Goal: Transaction & Acquisition: Download file/media

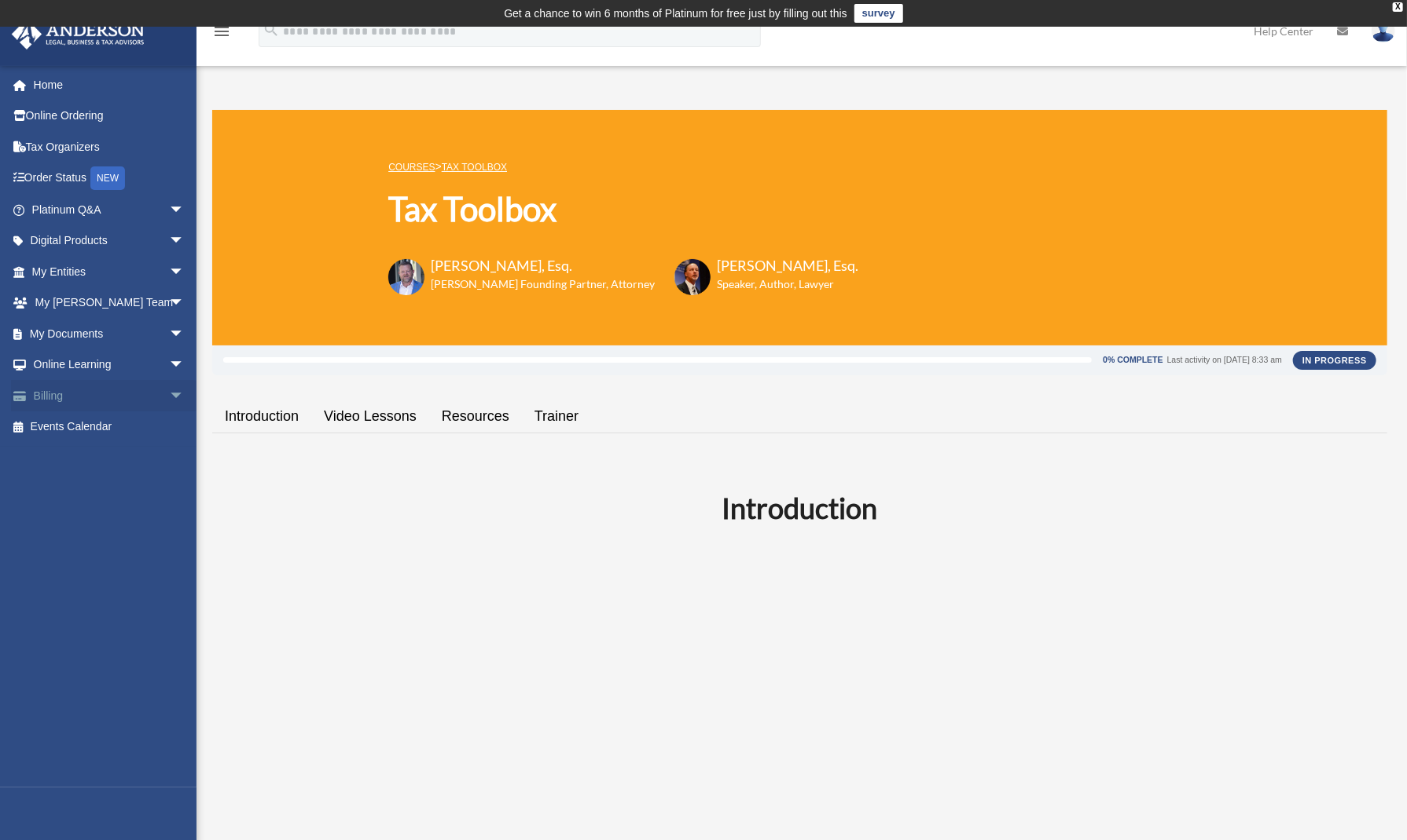
click at [143, 395] on link "Billing arrow_drop_down" at bounding box center [109, 396] width 197 height 31
click at [138, 327] on link "My Documents arrow_drop_down" at bounding box center [109, 333] width 197 height 31
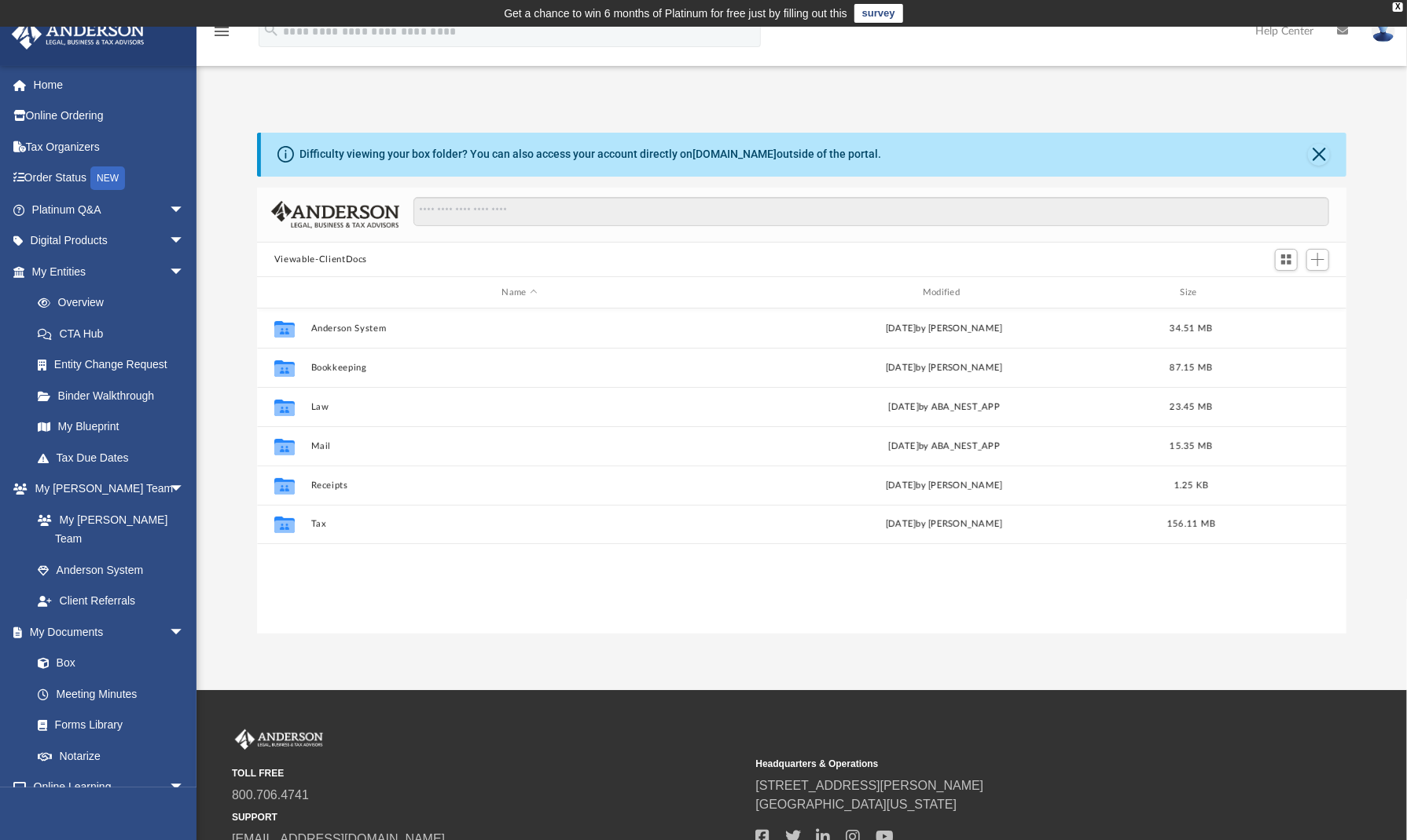
scroll to position [345, 1077]
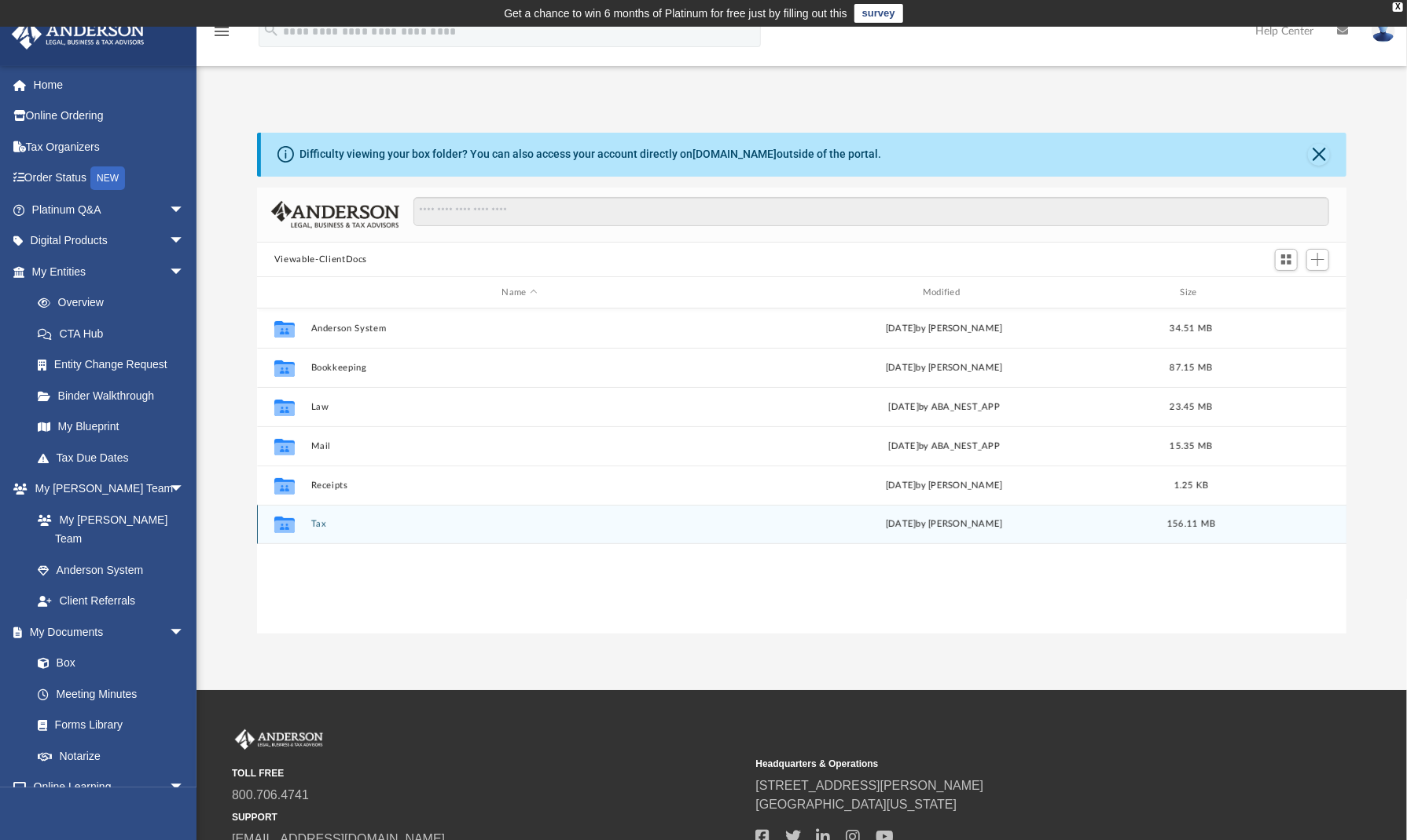
click at [314, 517] on div "Collaborated Folder Tax [DATE] by [PERSON_NAME] 156.11 MB" at bounding box center [801, 524] width 1089 height 39
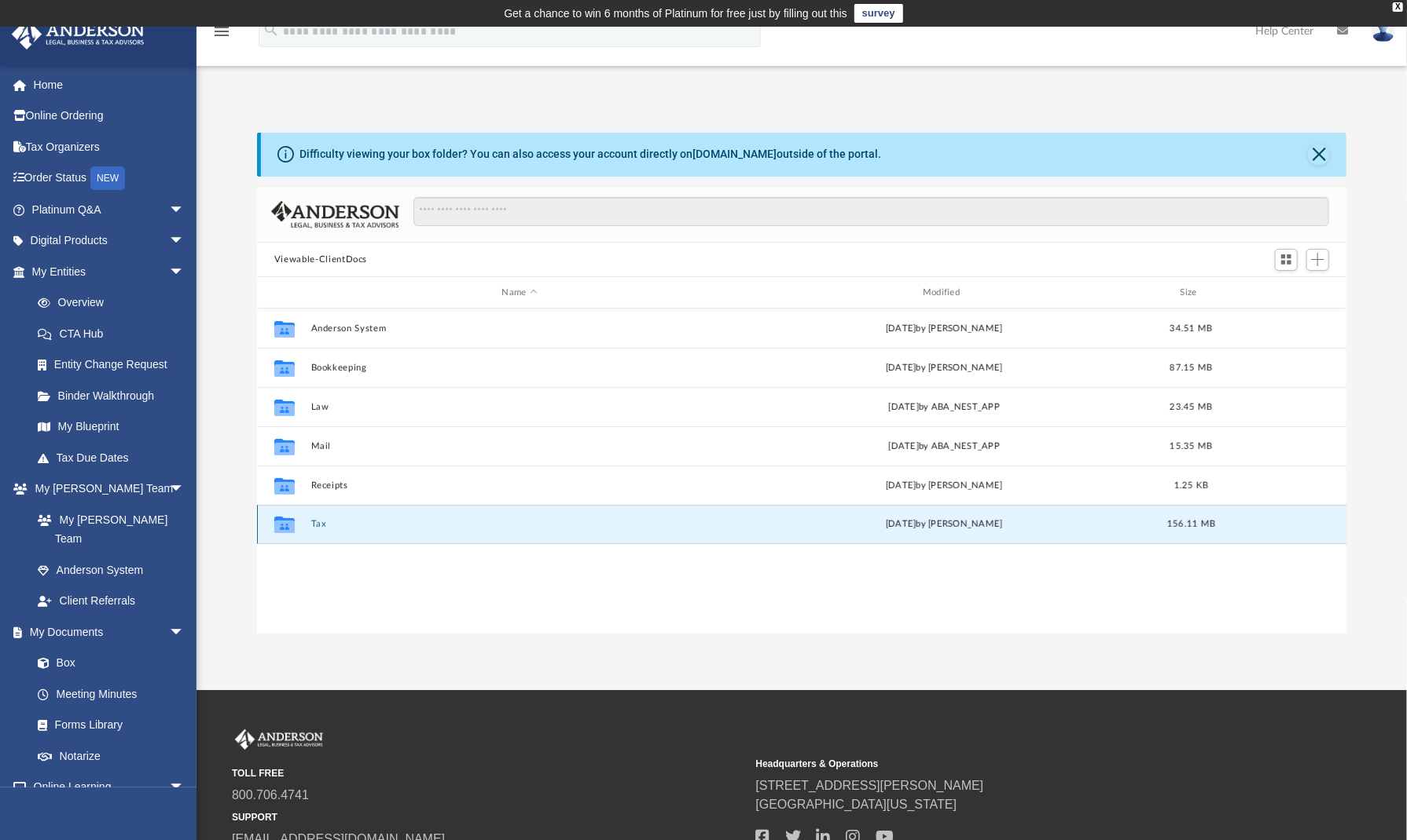
click at [321, 524] on button "Tax" at bounding box center [520, 524] width 417 height 10
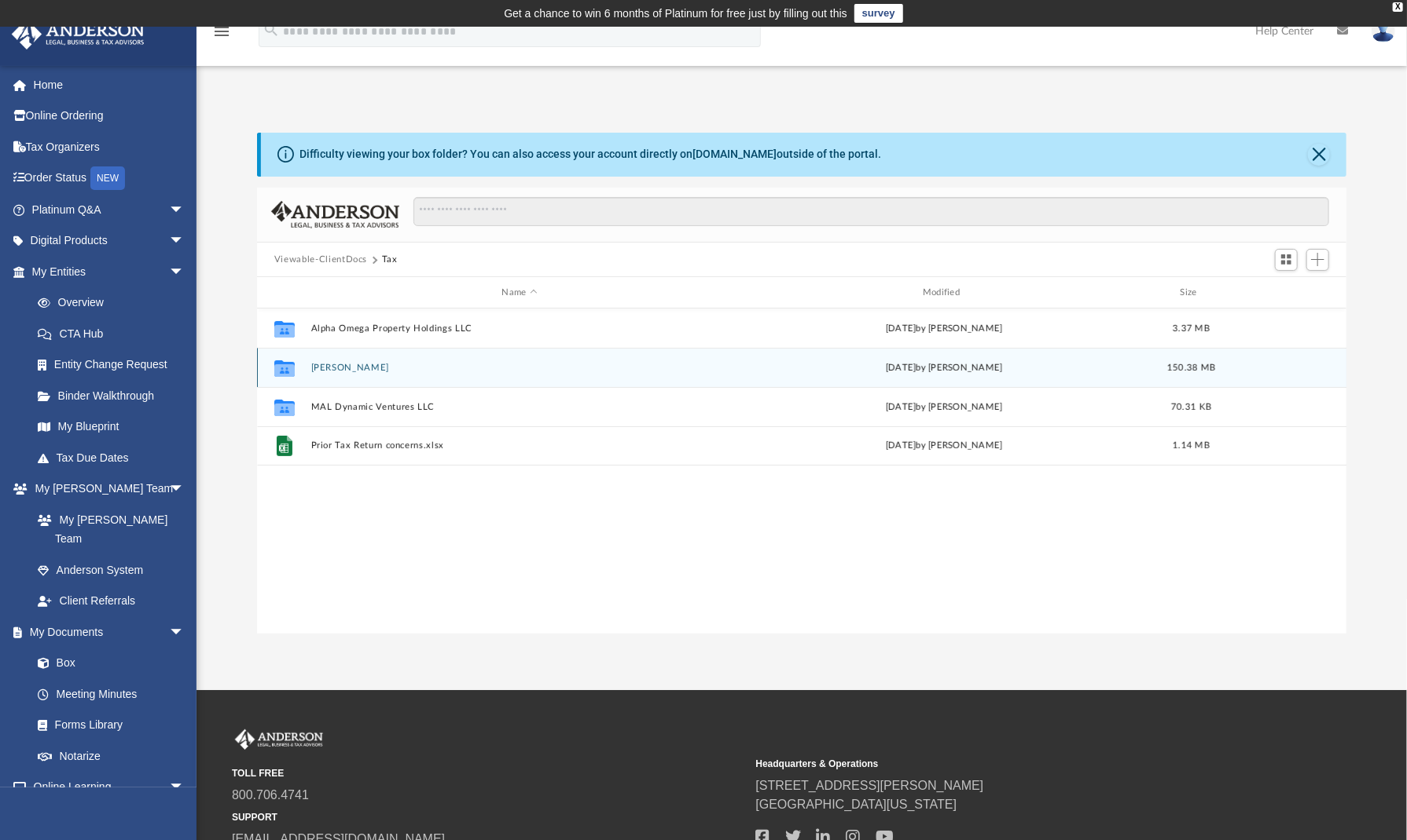
click at [339, 363] on button "[PERSON_NAME]" at bounding box center [520, 367] width 417 height 10
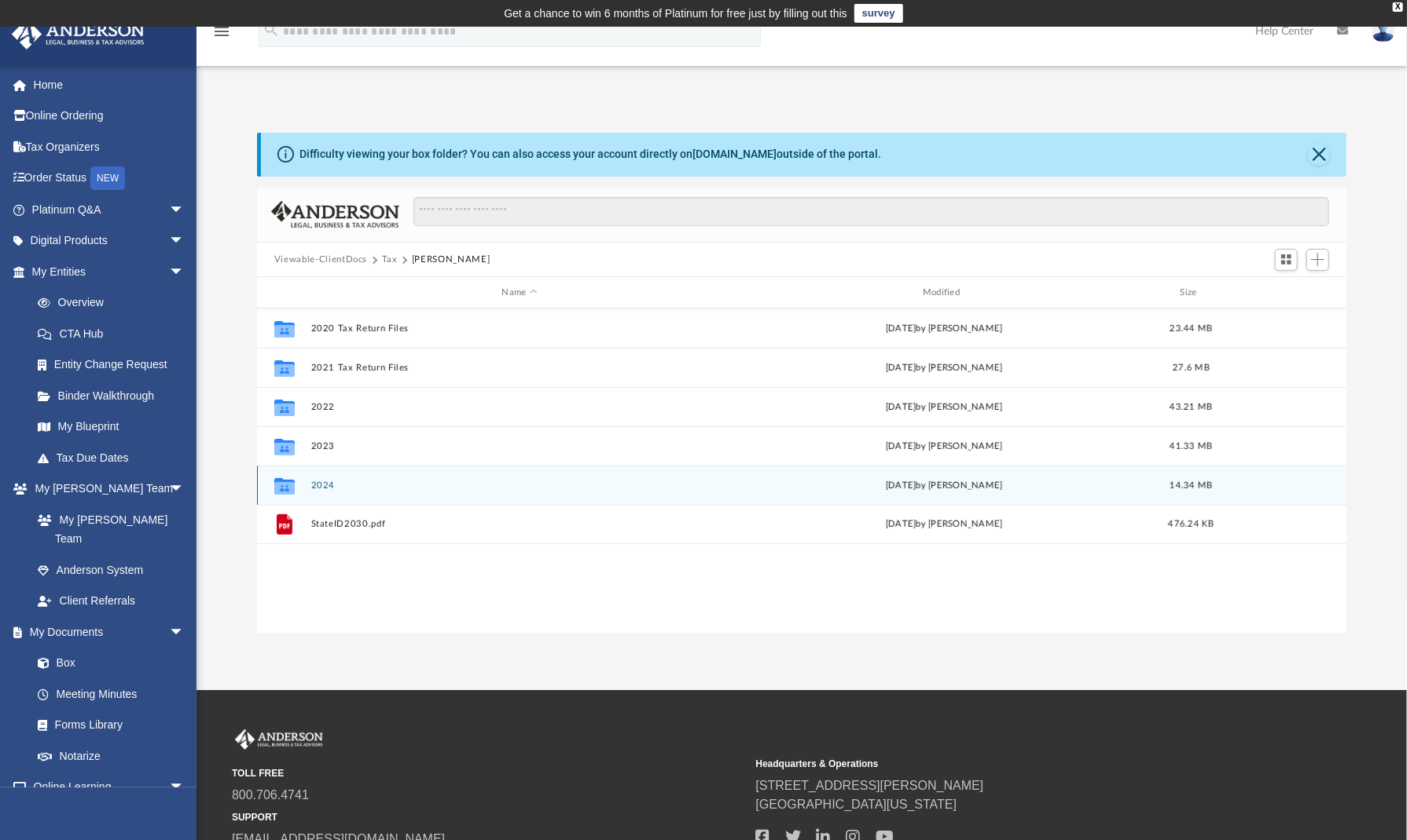
click at [322, 480] on button "2024" at bounding box center [520, 485] width 417 height 10
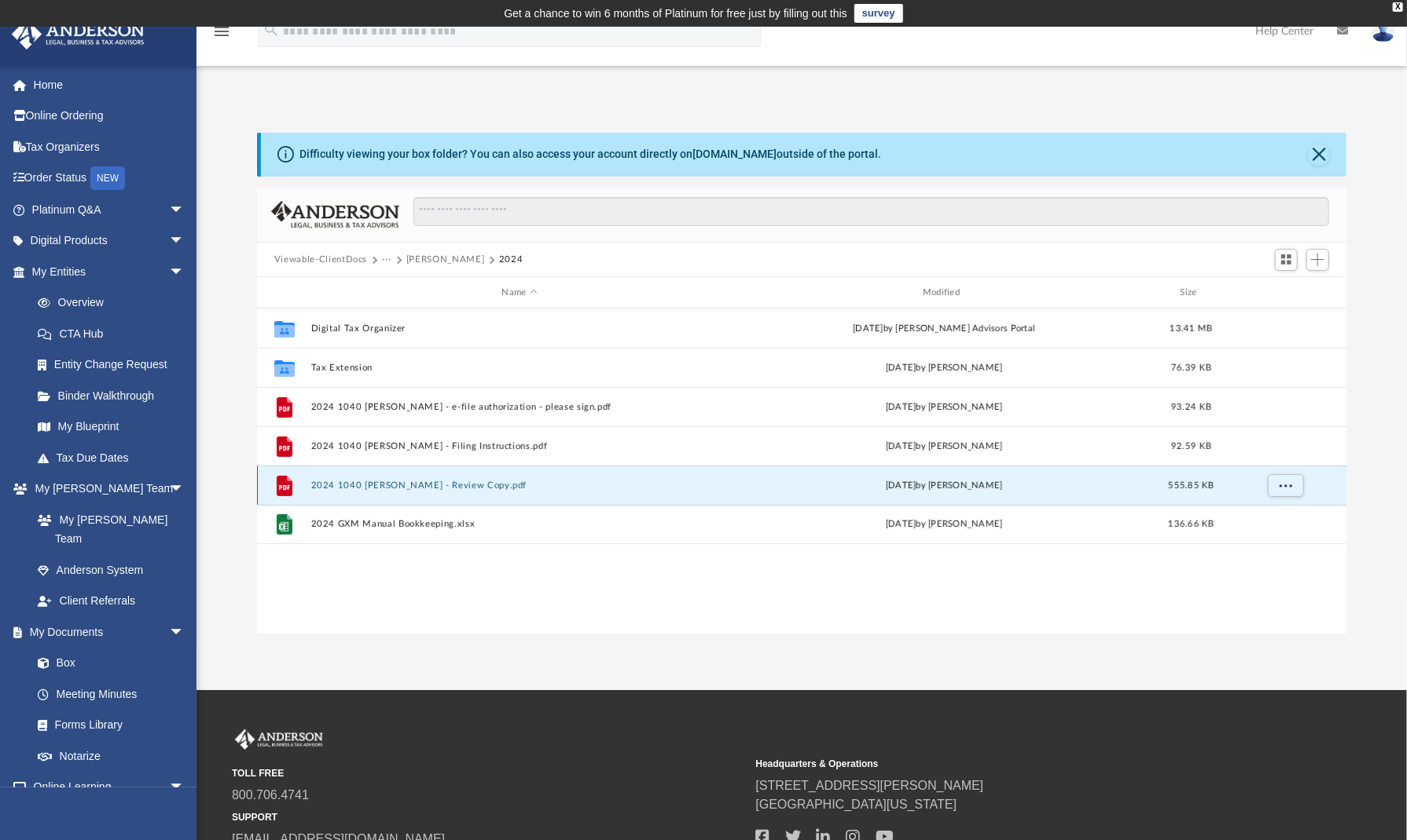
click at [478, 482] on button "2024 1040 Lopez, Maricris - Review Copy.pdf" at bounding box center [520, 485] width 417 height 10
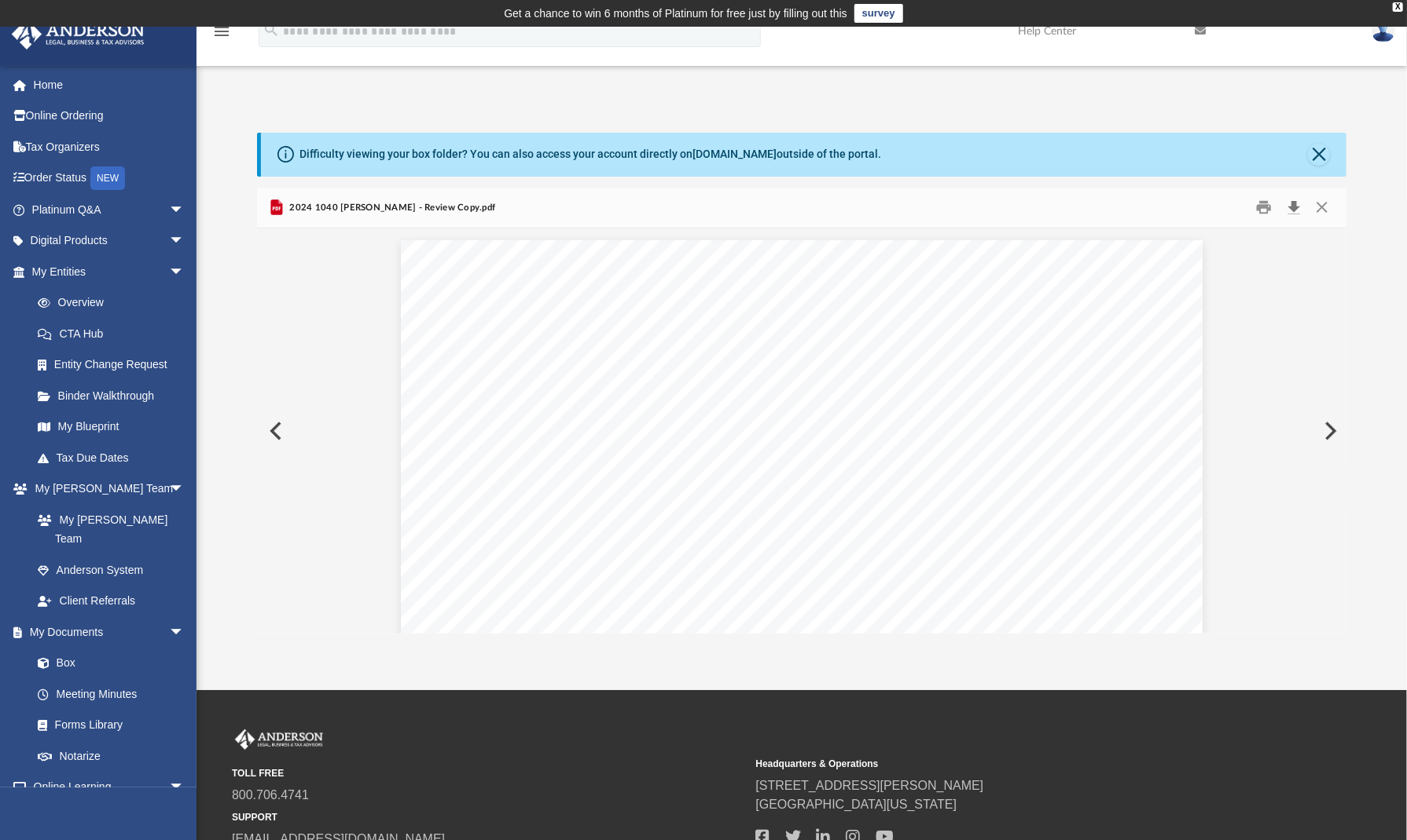
click at [1298, 204] on button "Download" at bounding box center [1293, 208] width 28 height 24
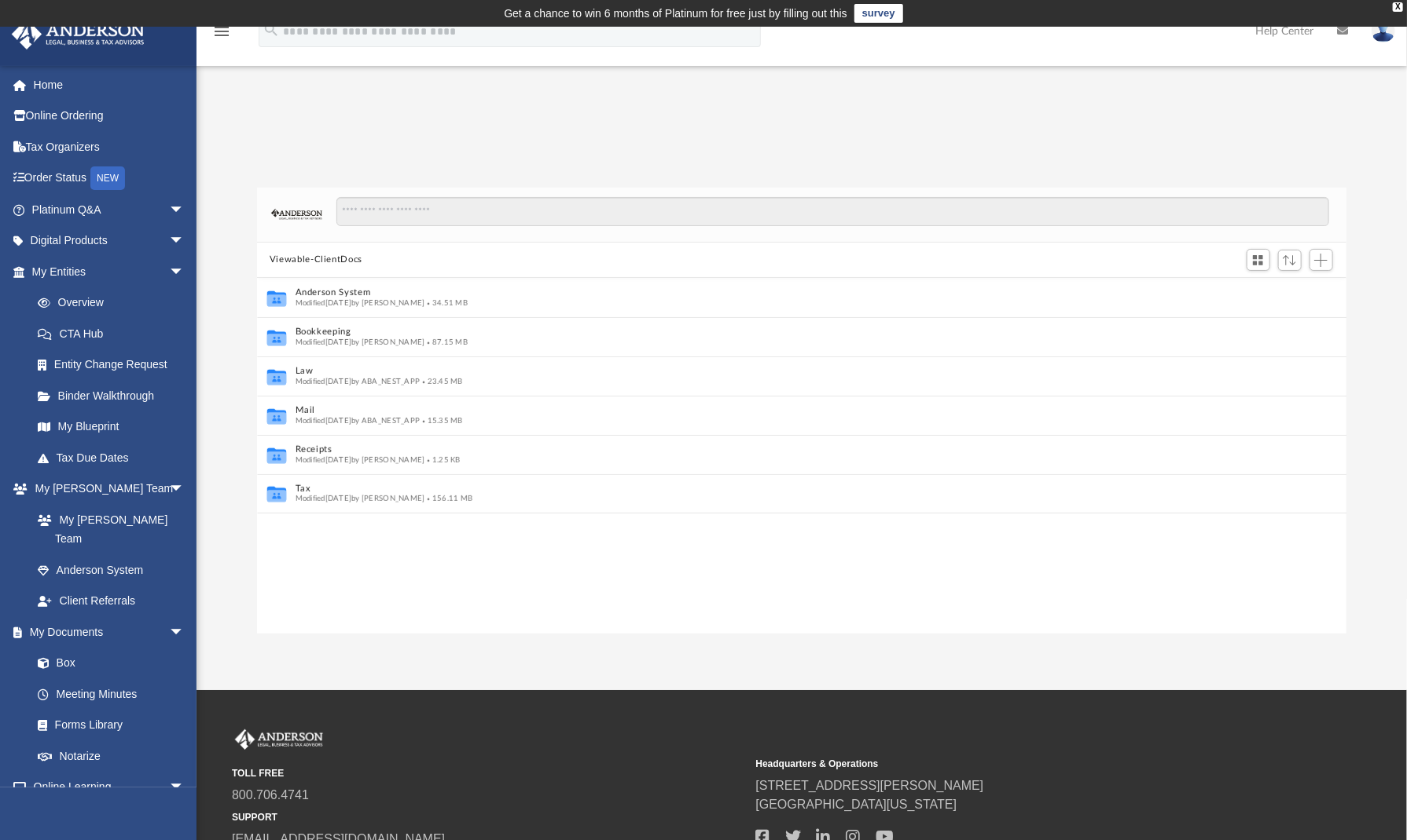
scroll to position [13, 13]
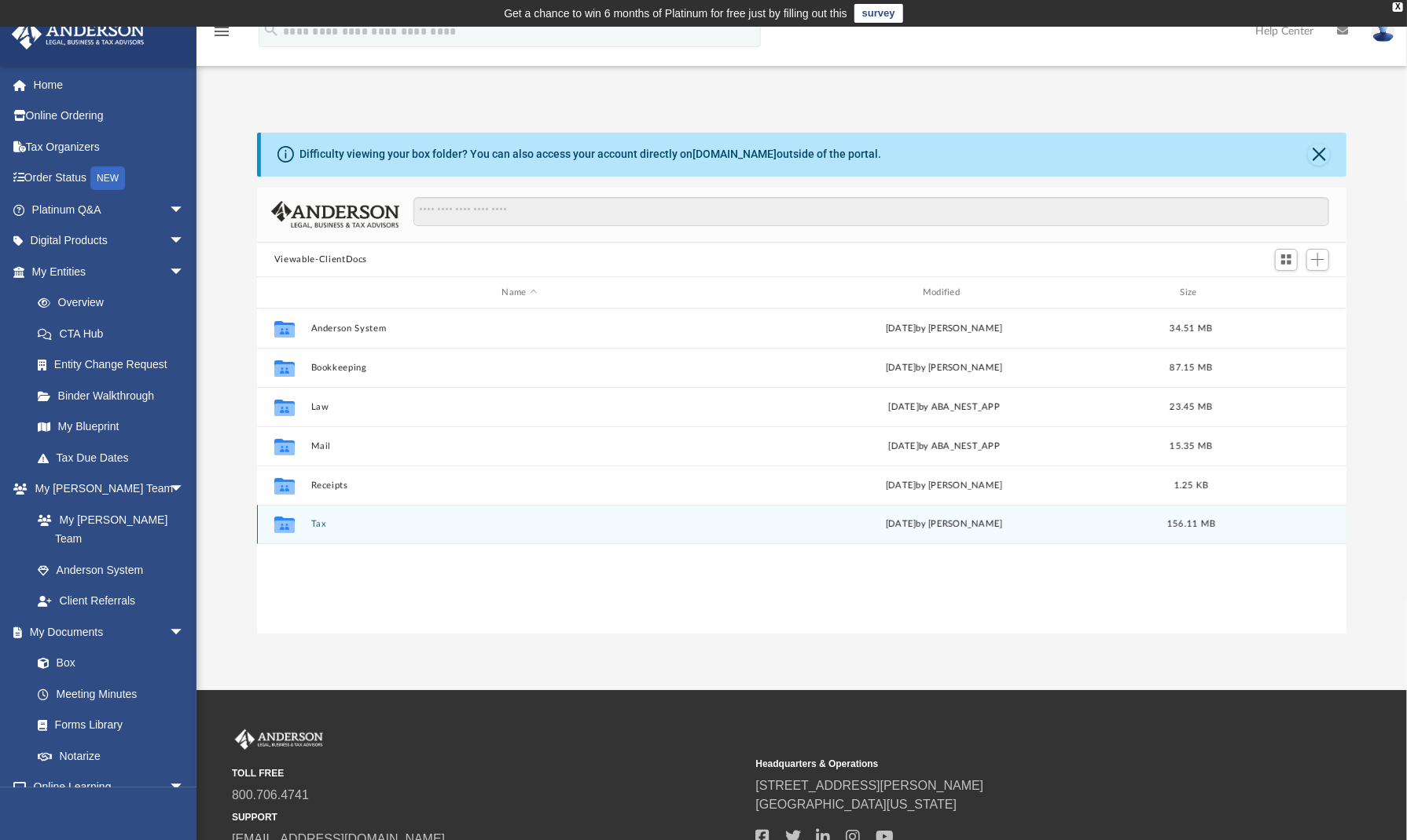
click at [322, 524] on button "Tax" at bounding box center [520, 524] width 417 height 10
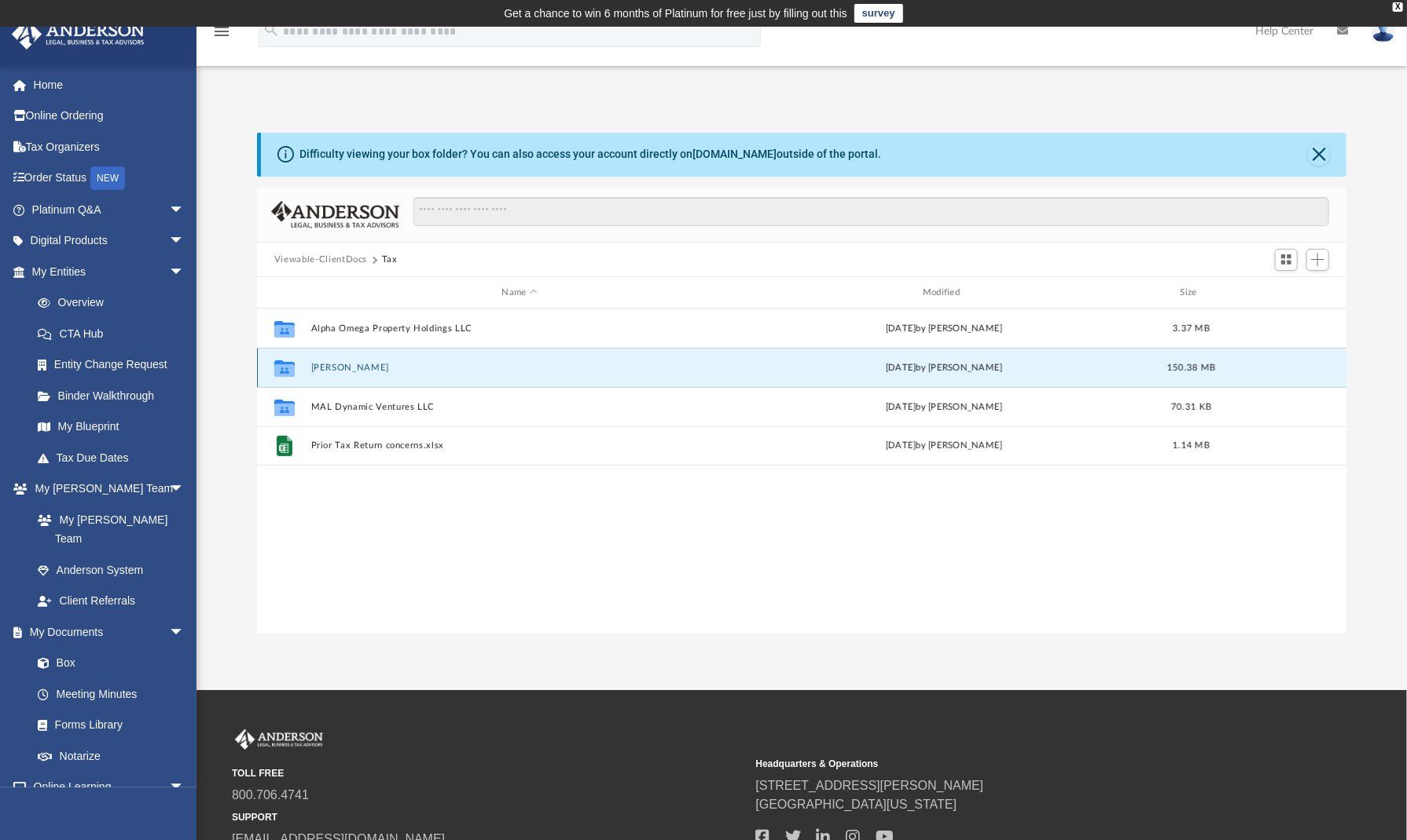
click at [355, 365] on button "Lopez, Maricris" at bounding box center [520, 367] width 417 height 10
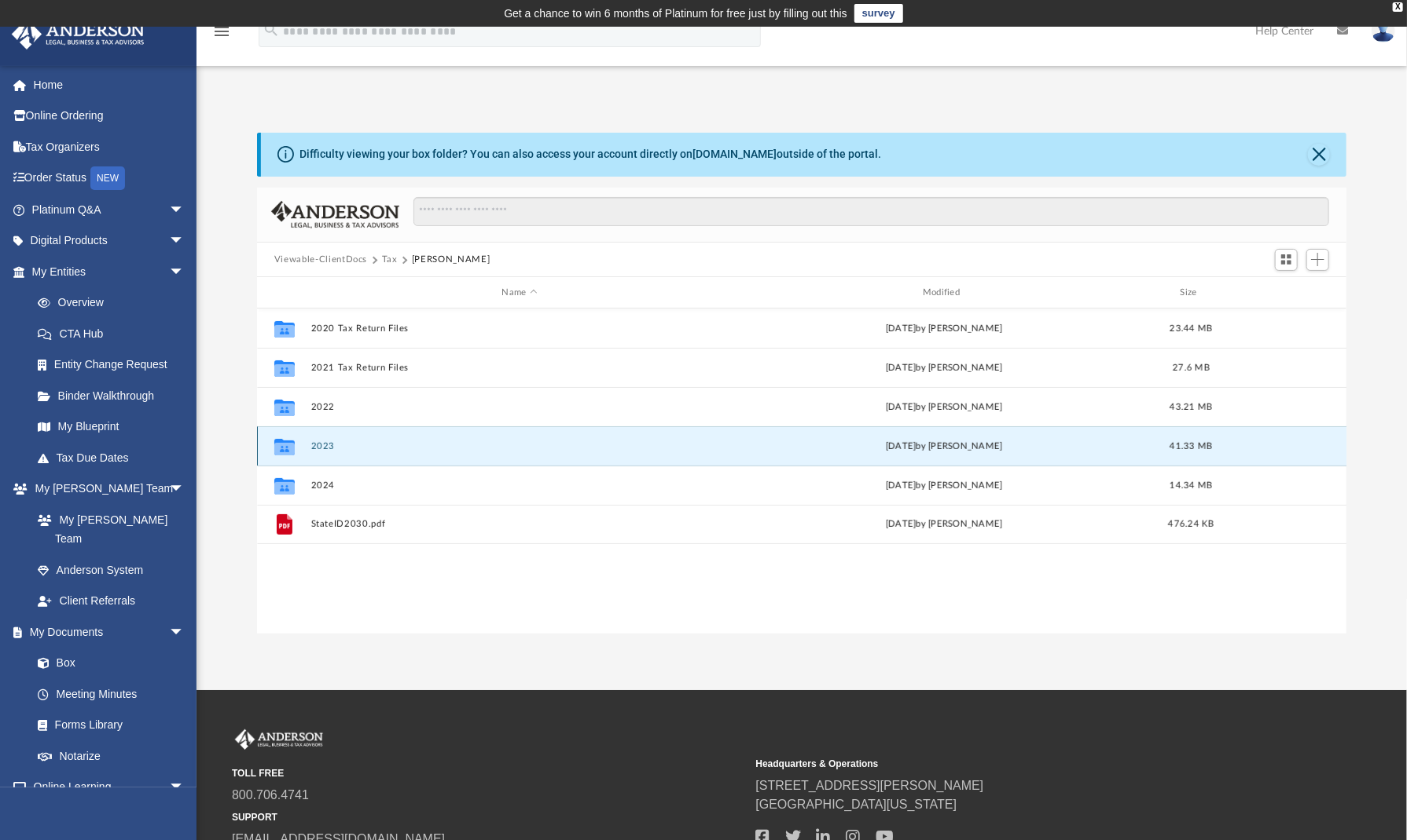
click at [321, 445] on button "2023" at bounding box center [520, 446] width 417 height 10
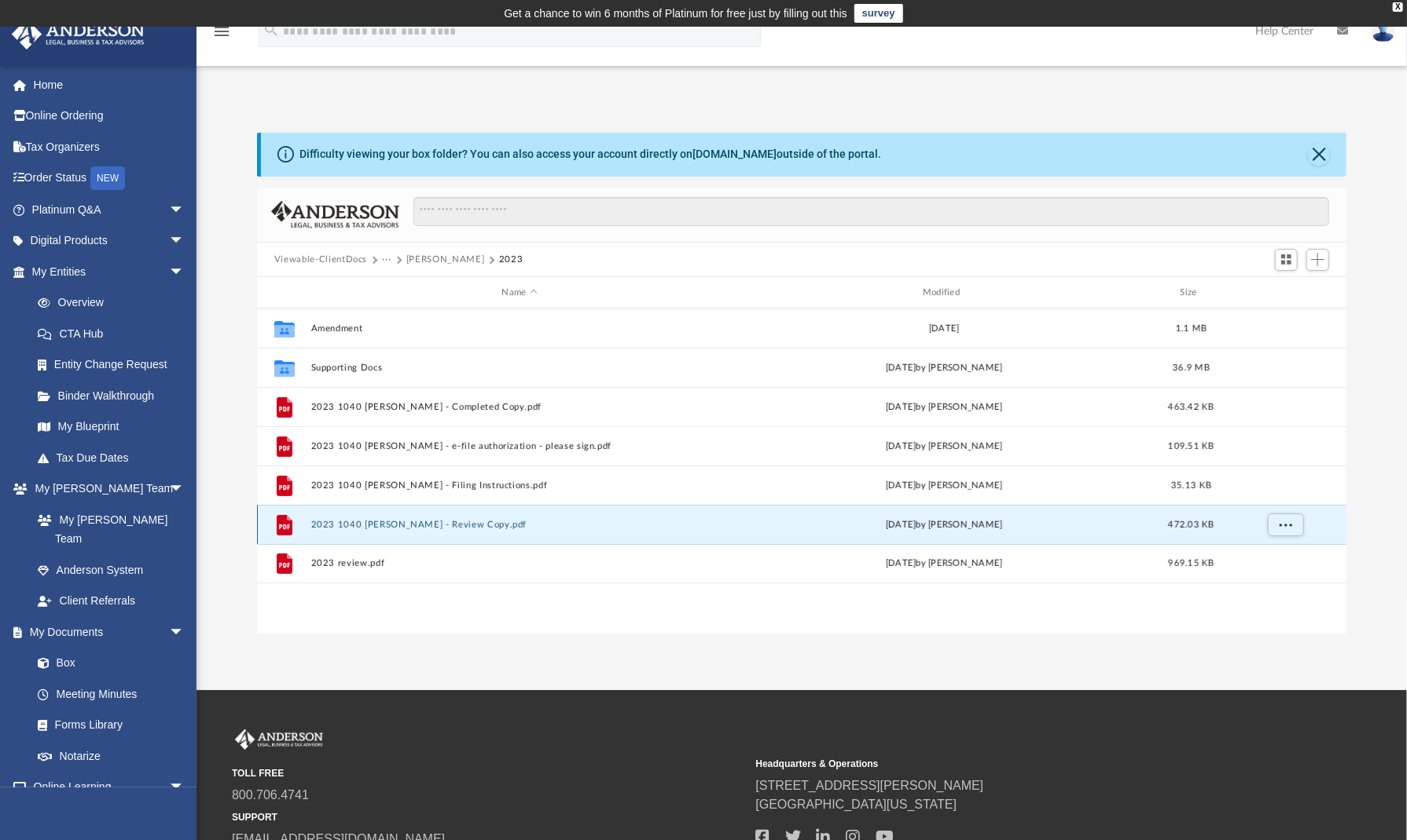
click at [427, 521] on button "2023 1040 Lopez, Maricris - Review Copy.pdf" at bounding box center [520, 524] width 417 height 10
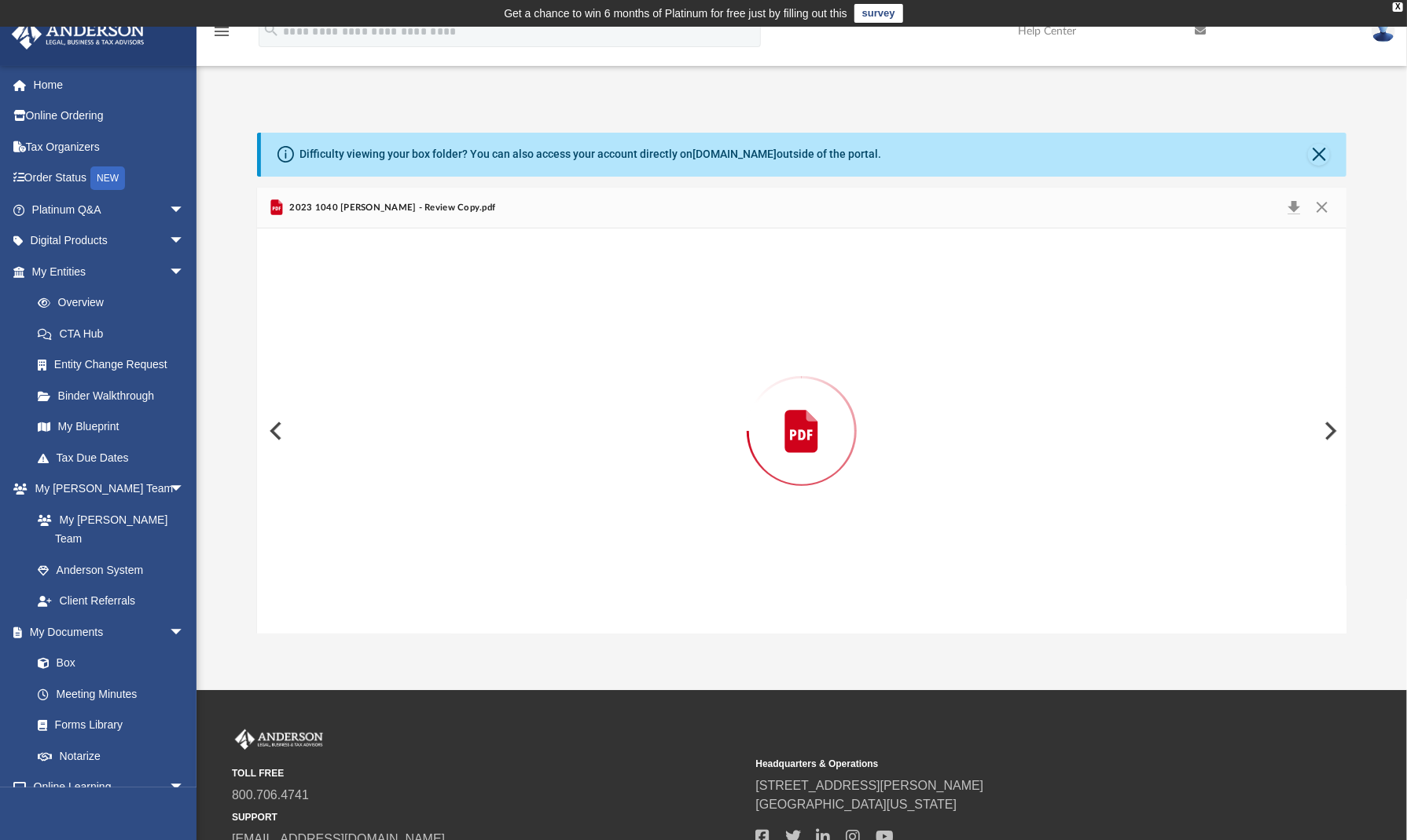
click at [406, 208] on span "2023 1040 Lopez, Maricris - Review Copy.pdf" at bounding box center [390, 208] width 209 height 15
